Goal: Task Accomplishment & Management: Use online tool/utility

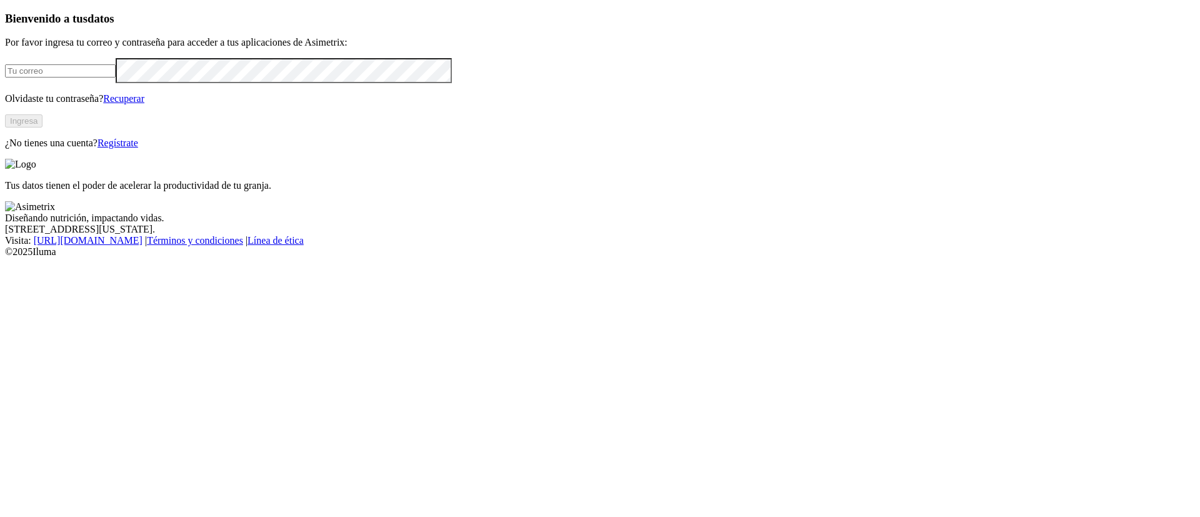
type input "[PERSON_NAME][EMAIL_ADDRESS][PERSON_NAME][DOMAIN_NAME]"
click at [43, 128] on button "Ingresa" at bounding box center [24, 120] width 38 height 13
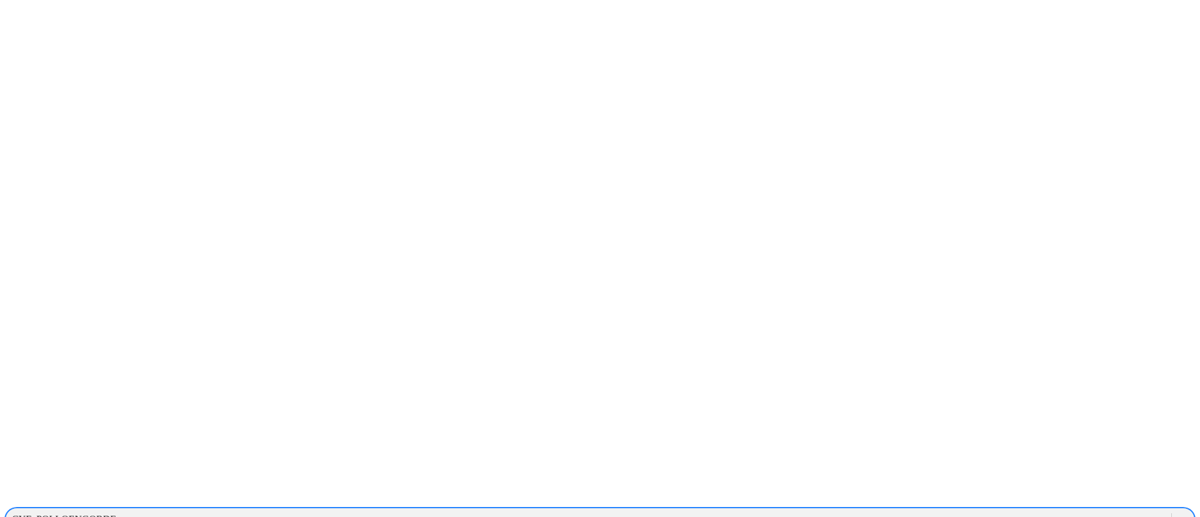
click at [116, 514] on div "CYF_POLLOENGORDE" at bounding box center [64, 519] width 104 height 11
